Goal: Task Accomplishment & Management: Manage account settings

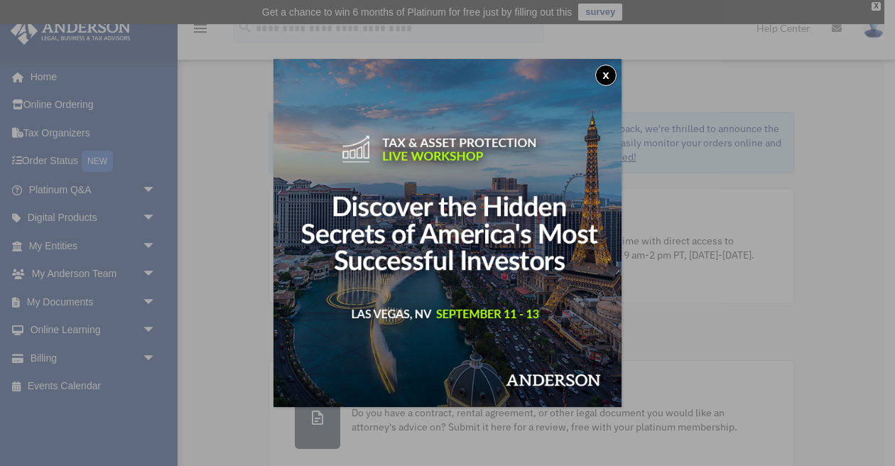
click at [607, 75] on button "x" at bounding box center [605, 75] width 21 height 21
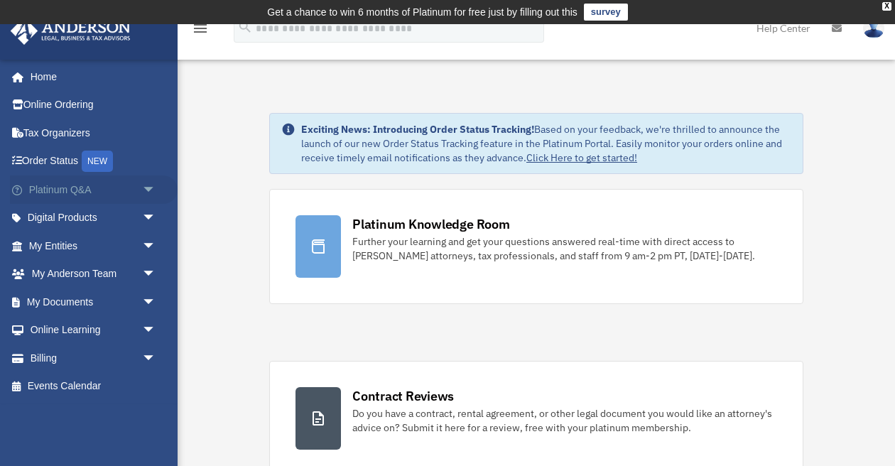
scroll to position [1, 0]
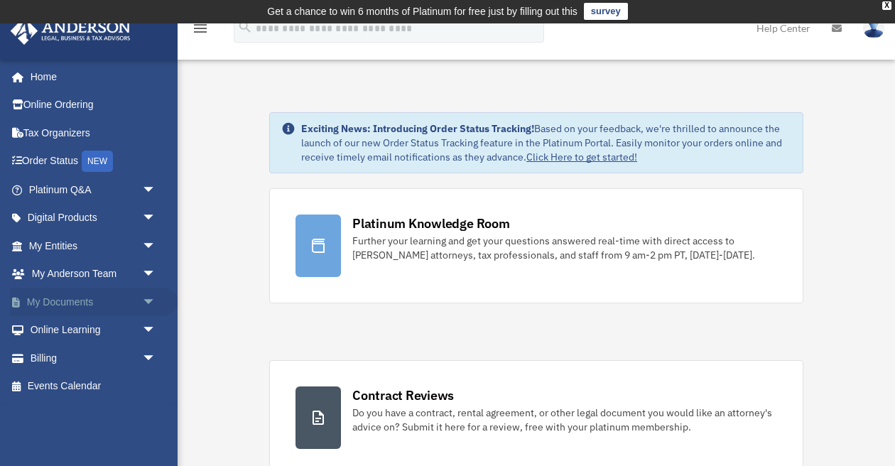
click at [147, 296] on span "arrow_drop_down" at bounding box center [156, 302] width 28 height 29
click at [65, 327] on link "Box" at bounding box center [99, 330] width 158 height 28
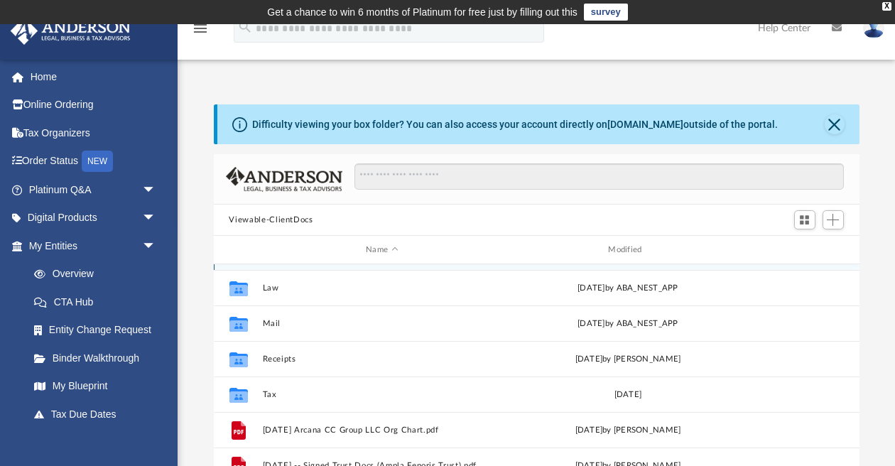
scroll to position [31, 0]
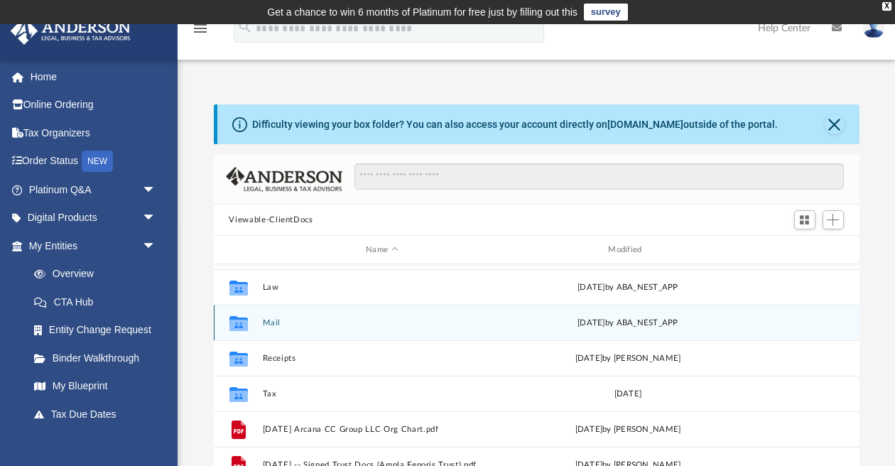
click at [266, 321] on button "Mail" at bounding box center [381, 322] width 239 height 9
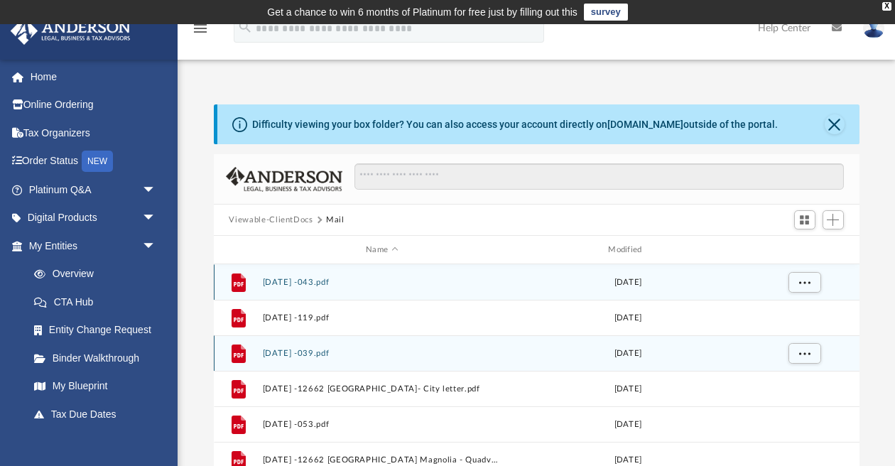
scroll to position [0, 0]
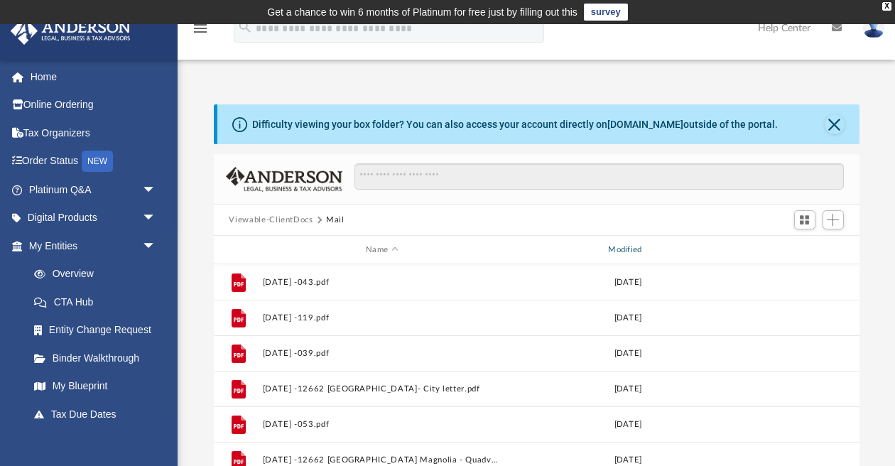
click at [641, 251] on div "Modified" at bounding box center [627, 250] width 240 height 13
click at [808, 219] on span "Switch to Grid View" at bounding box center [804, 220] width 12 height 12
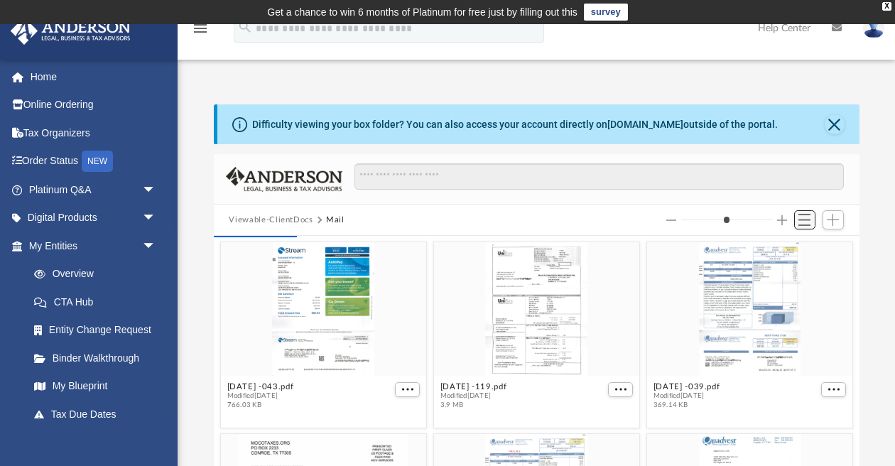
scroll to position [279, 646]
click at [808, 219] on span "Switch to List View" at bounding box center [804, 220] width 12 height 12
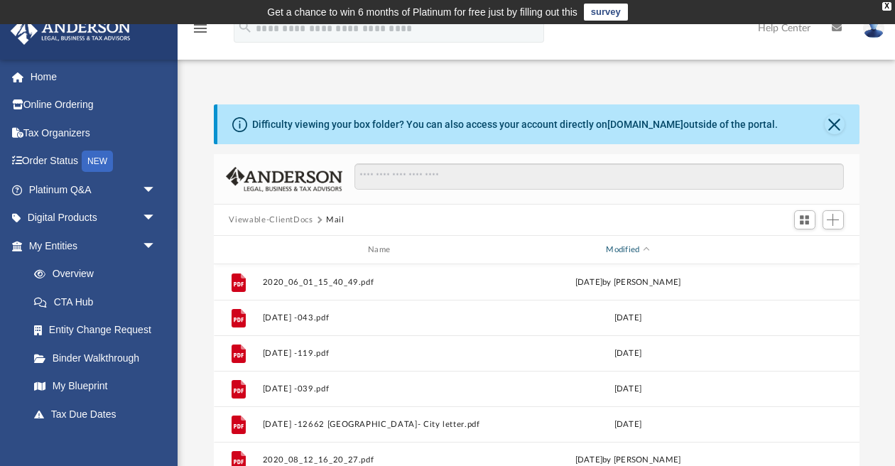
click at [648, 247] on div "Modified" at bounding box center [627, 250] width 240 height 13
click at [647, 247] on div "Modified" at bounding box center [627, 250] width 240 height 13
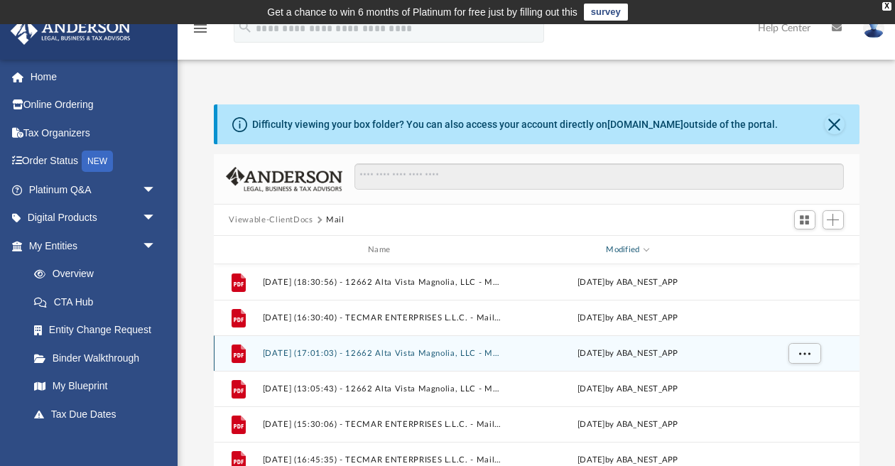
scroll to position [0, 0]
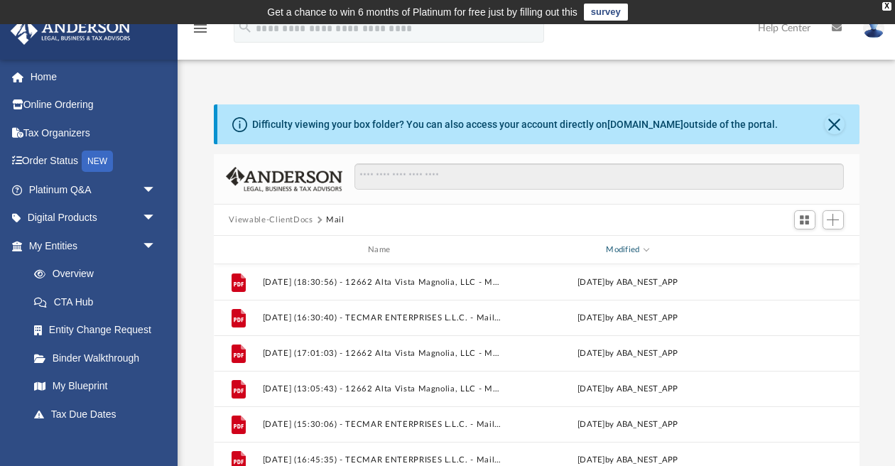
click at [648, 251] on span "Modified" at bounding box center [647, 249] width 6 height 6
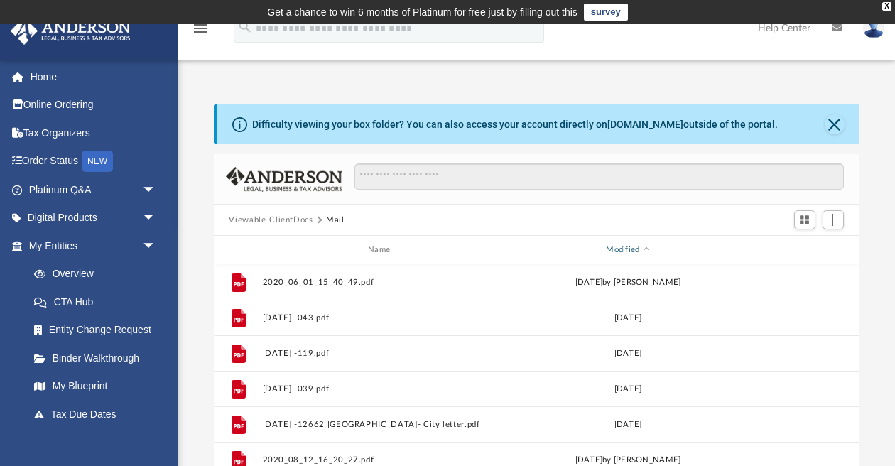
click at [649, 249] on div "Modified" at bounding box center [627, 250] width 240 height 13
click at [647, 248] on div "Modified" at bounding box center [627, 250] width 240 height 13
click at [648, 246] on div "Modified" at bounding box center [627, 250] width 240 height 13
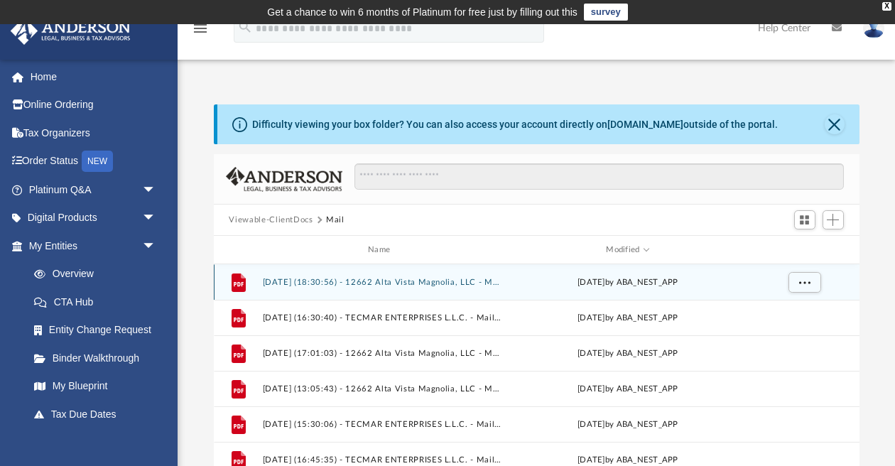
click at [349, 280] on button "2025.08.20 (18:30:56) - 12662 Alta Vista Magnolia, LLC - Mail.pdf" at bounding box center [381, 282] width 239 height 9
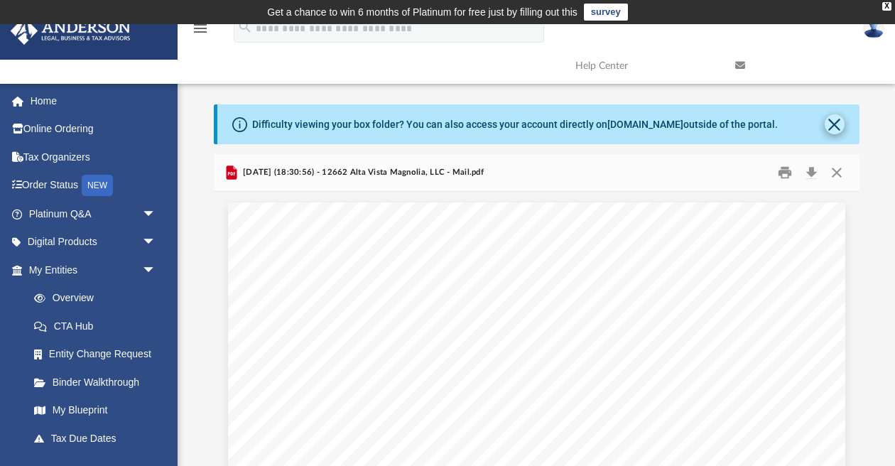
click at [837, 120] on button "Close" at bounding box center [835, 124] width 20 height 20
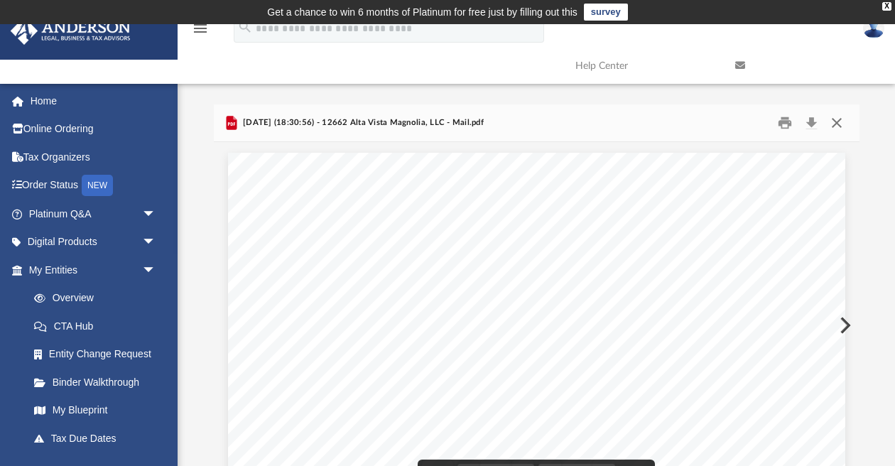
click at [837, 115] on button "Close" at bounding box center [837, 123] width 26 height 22
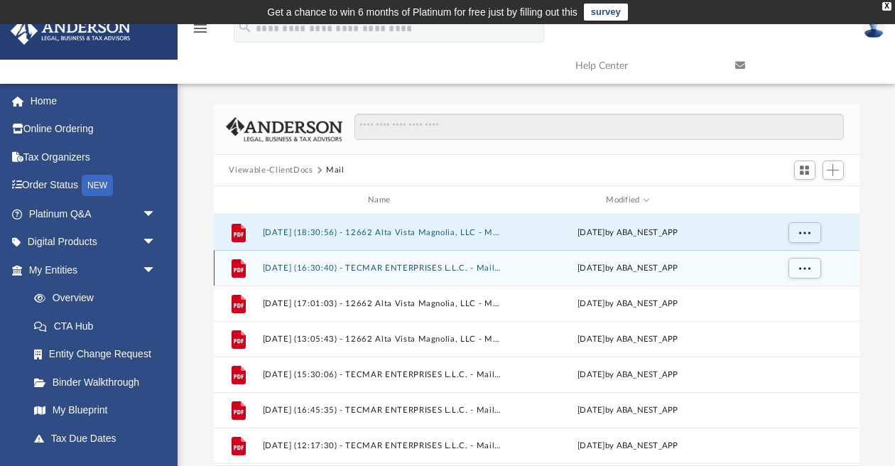
click at [400, 269] on button "2025.08.08 (16:30:40) - TECMAR ENTERPRISES L.L.C. - Mail from Wells Fargo.pdf" at bounding box center [381, 268] width 239 height 9
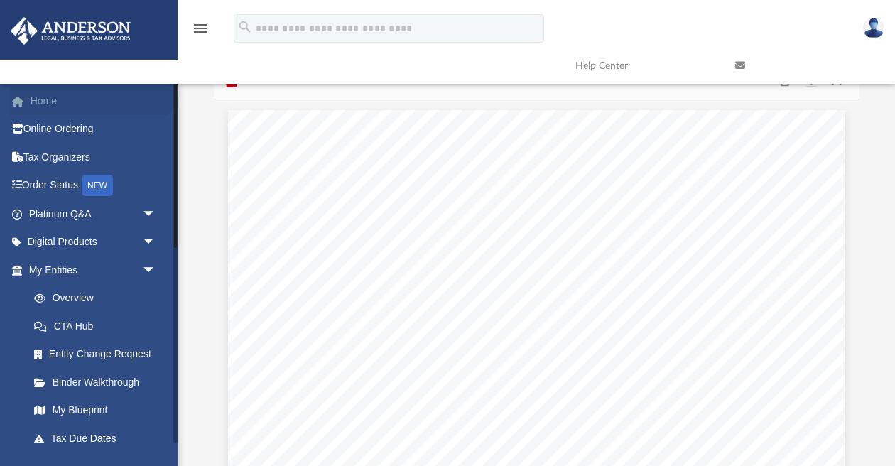
click at [43, 99] on link "Home" at bounding box center [94, 101] width 168 height 28
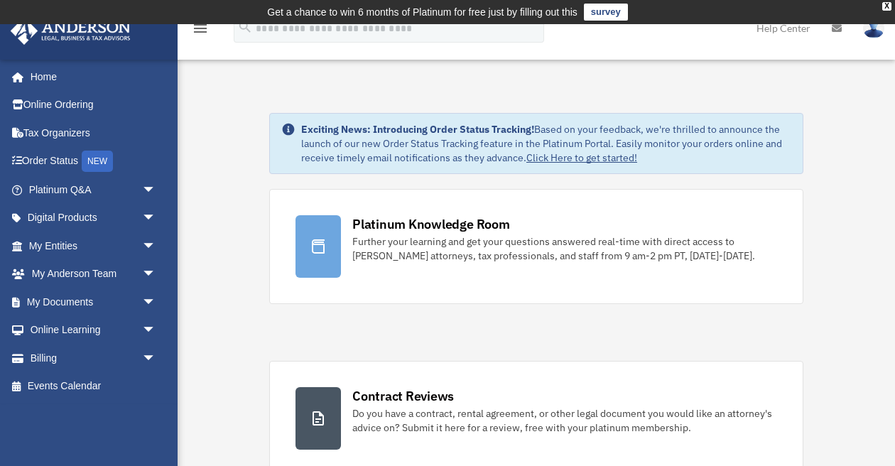
click at [871, 28] on img at bounding box center [873, 28] width 21 height 21
click at [869, 30] on img at bounding box center [873, 28] width 21 height 21
click at [836, 30] on icon at bounding box center [837, 28] width 10 height 10
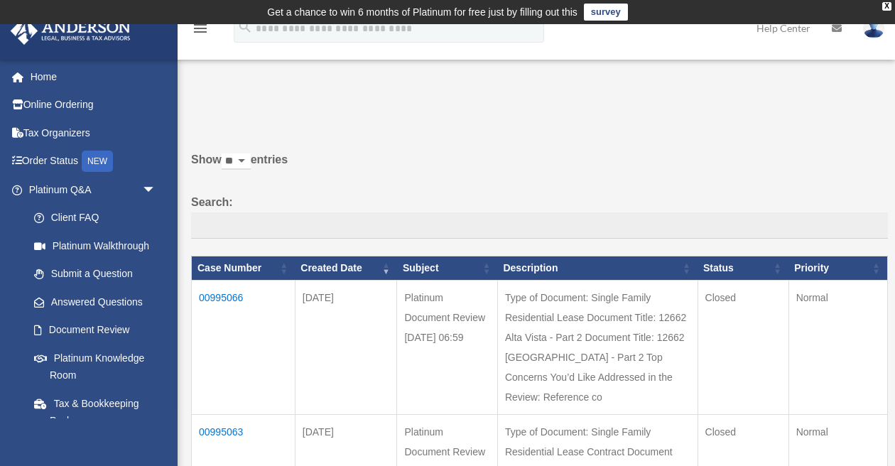
click at [875, 26] on img at bounding box center [873, 28] width 21 height 21
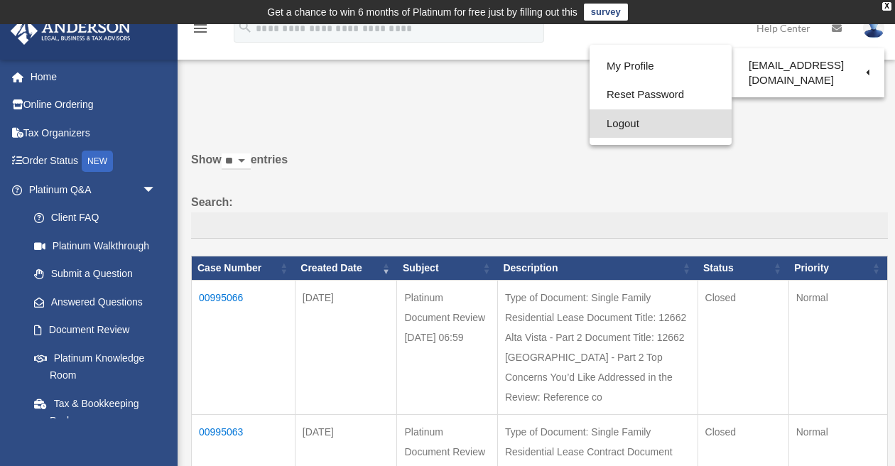
click at [622, 119] on link "Logout" at bounding box center [661, 123] width 142 height 29
